Goal: Navigation & Orientation: Find specific page/section

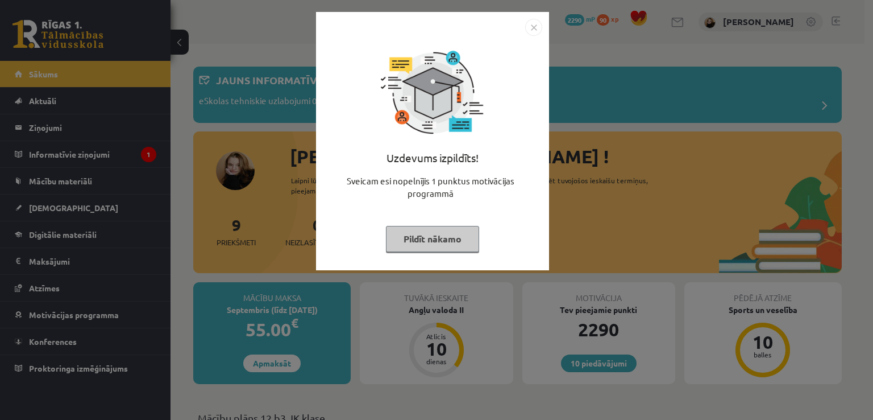
click at [424, 227] on button "Pildīt nākamo" at bounding box center [432, 239] width 93 height 26
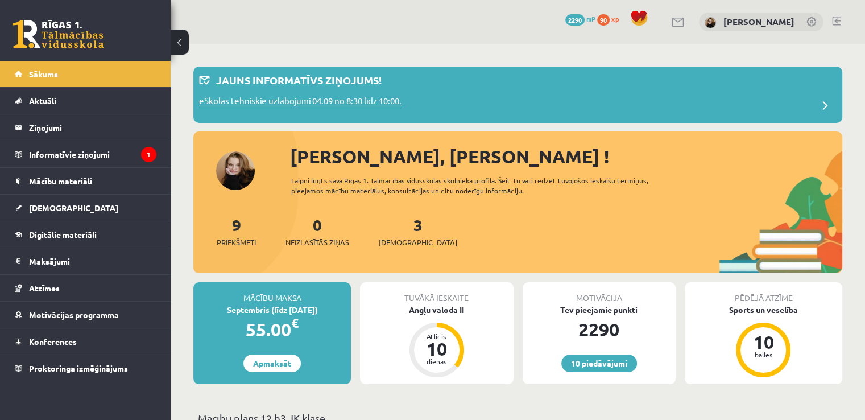
click at [437, 101] on div "eSkolas tehniskie uzlabojumi 04.09 no 8:30 līdz 10:00." at bounding box center [517, 105] width 637 height 23
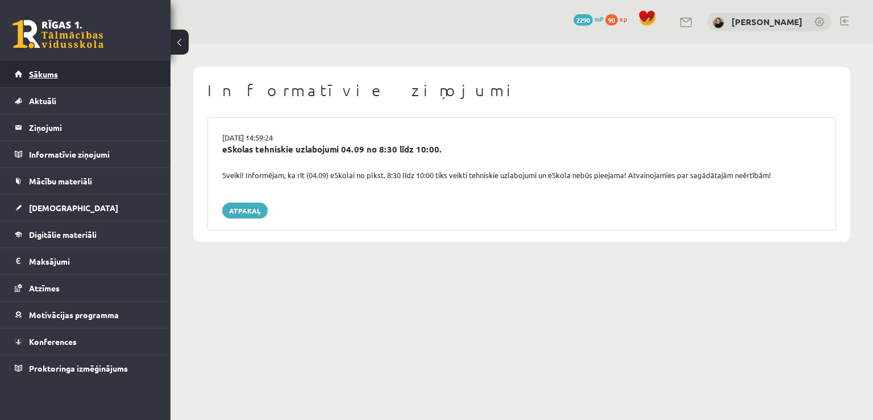
click at [48, 73] on span "Sākums" at bounding box center [43, 74] width 29 height 10
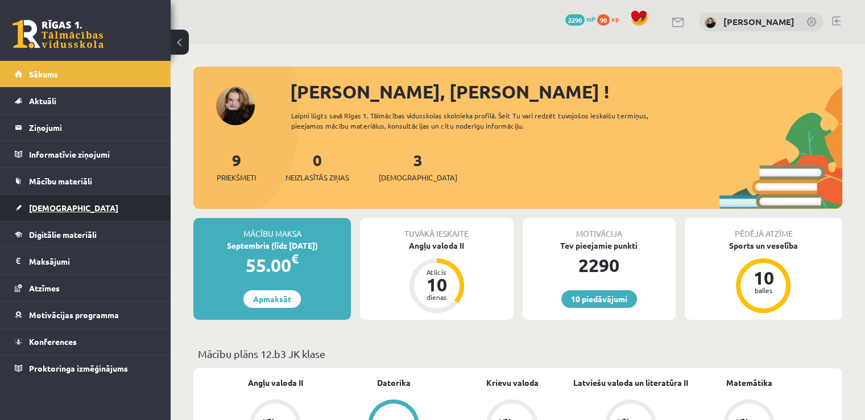
click at [49, 201] on link "[DEMOGRAPHIC_DATA]" at bounding box center [86, 207] width 142 height 26
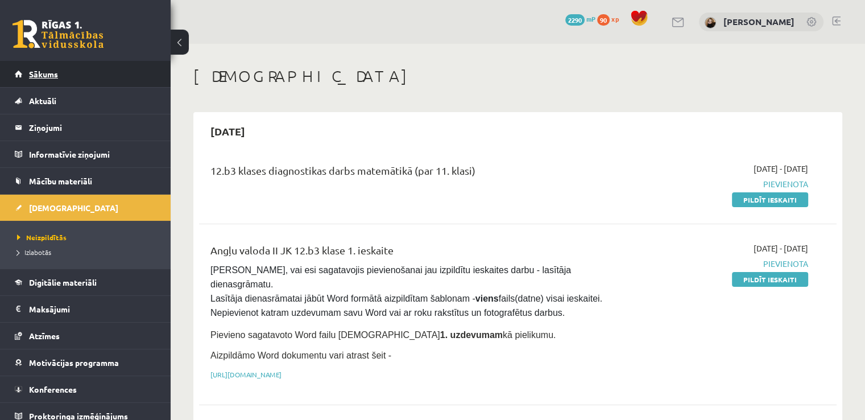
click at [57, 75] on span "Sākums" at bounding box center [43, 74] width 29 height 10
